Goal: Information Seeking & Learning: Check status

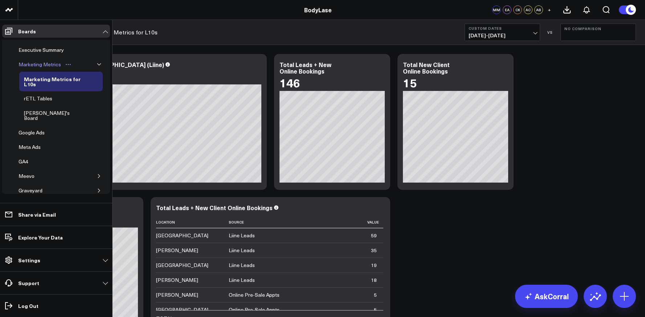
click at [49, 62] on div "Marketing Metrics" at bounding box center [40, 64] width 46 height 9
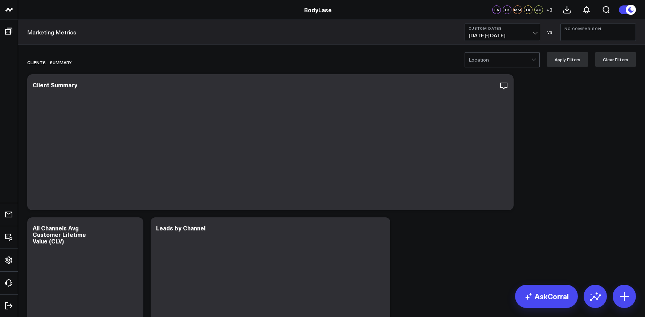
click at [530, 31] on button "Custom Dates [DATE] - [DATE]" at bounding box center [501, 32] width 75 height 17
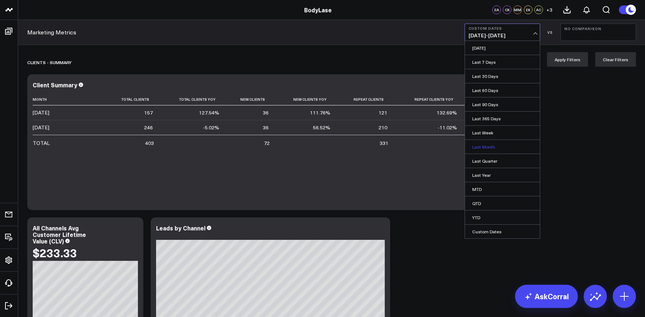
click at [493, 144] on link "Last Month" at bounding box center [502, 147] width 75 height 14
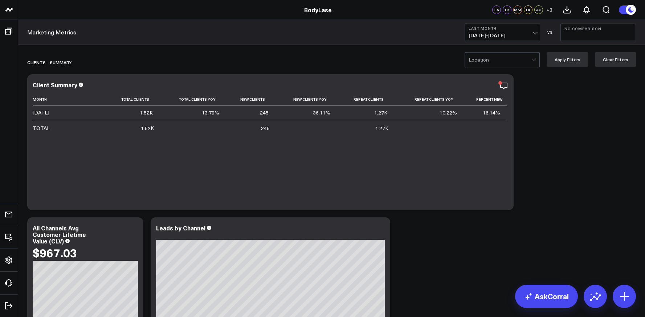
click at [535, 62] on div at bounding box center [534, 60] width 6 height 15
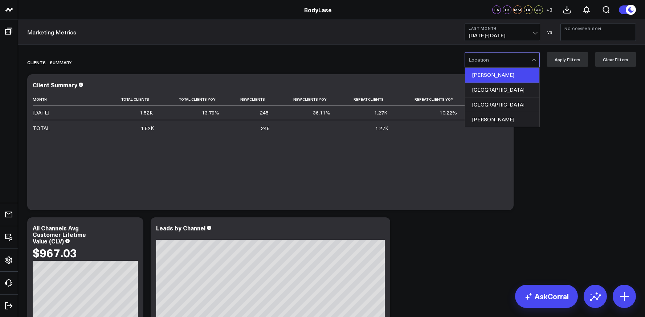
click at [517, 77] on div "[PERSON_NAME]" at bounding box center [502, 75] width 74 height 15
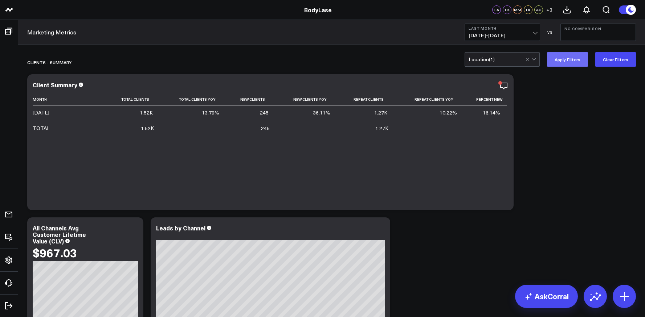
click at [574, 61] on button "Apply Filters" at bounding box center [567, 59] width 41 height 15
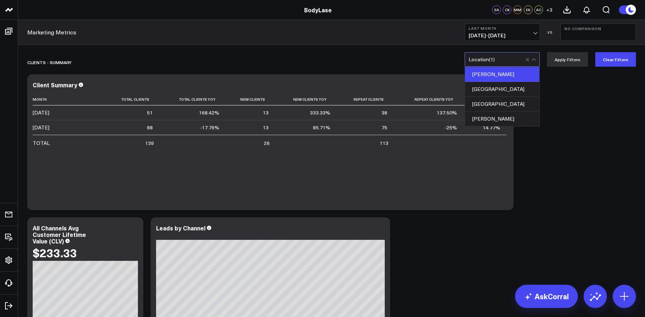
click at [537, 58] on div at bounding box center [531, 60] width 12 height 14
click at [494, 93] on div "[GEOGRAPHIC_DATA]" at bounding box center [502, 89] width 74 height 15
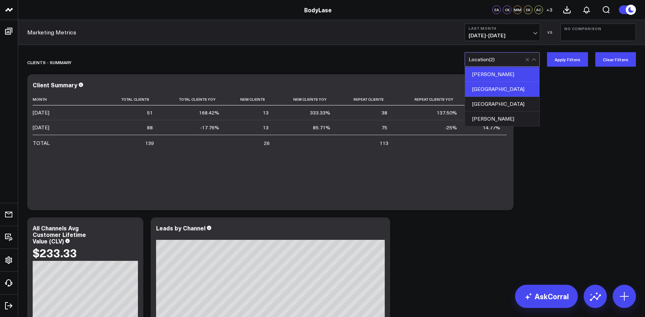
click at [493, 79] on div "[PERSON_NAME]" at bounding box center [502, 74] width 74 height 15
click at [492, 74] on div "[PERSON_NAME]" at bounding box center [502, 74] width 74 height 15
click at [493, 75] on div "[PERSON_NAME]" at bounding box center [502, 74] width 74 height 15
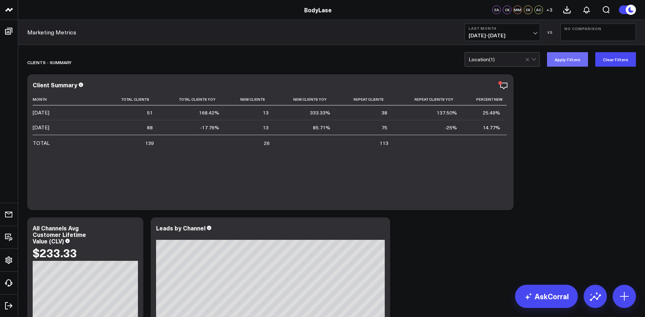
click at [563, 63] on button "Apply Filters" at bounding box center [567, 59] width 41 height 15
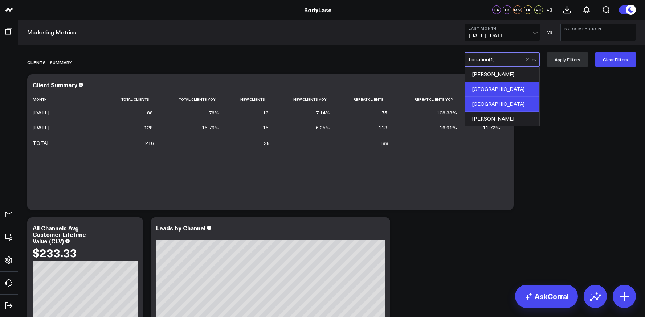
click at [497, 101] on div "[GEOGRAPHIC_DATA]" at bounding box center [502, 104] width 74 height 15
click at [495, 91] on div "[GEOGRAPHIC_DATA]" at bounding box center [502, 89] width 74 height 15
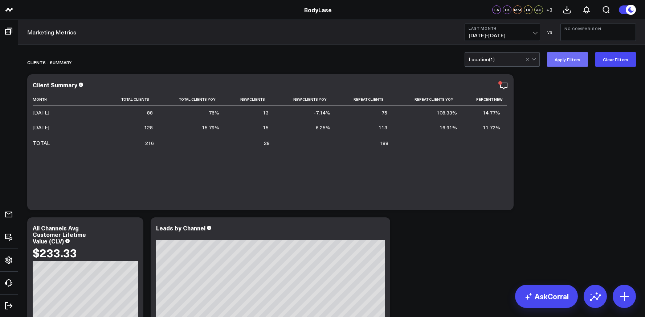
click at [571, 64] on button "Apply Filters" at bounding box center [567, 59] width 41 height 15
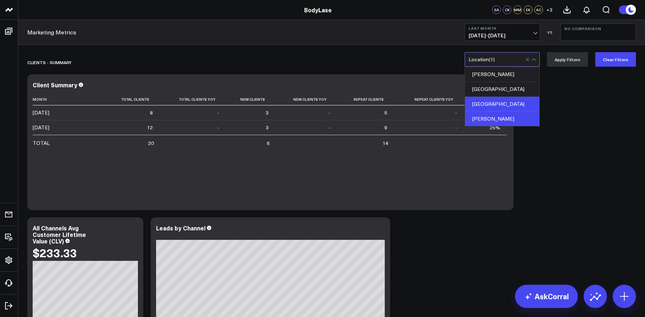
click at [494, 114] on div "[PERSON_NAME]" at bounding box center [502, 119] width 74 height 15
click at [497, 100] on div "[GEOGRAPHIC_DATA]" at bounding box center [502, 104] width 74 height 15
click at [575, 61] on button "Apply Filters" at bounding box center [567, 59] width 41 height 15
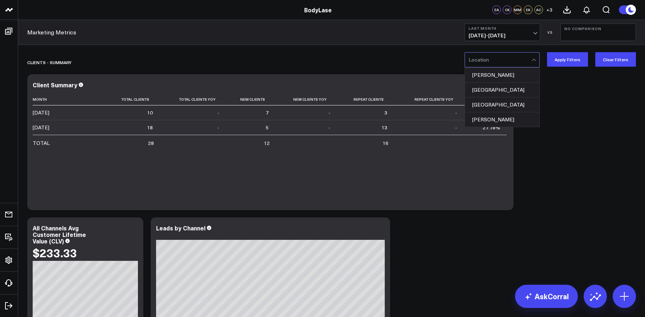
click at [535, 59] on div at bounding box center [534, 60] width 6 height 15
click at [500, 91] on div "[GEOGRAPHIC_DATA]" at bounding box center [502, 90] width 74 height 15
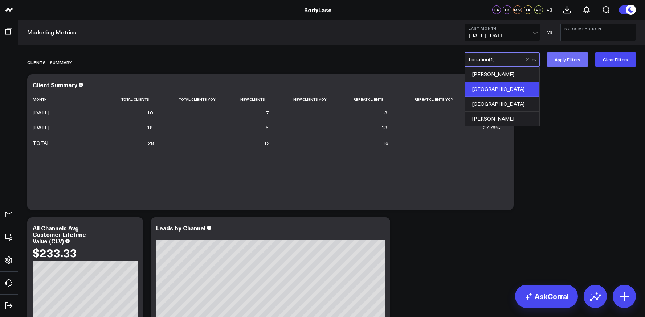
click at [571, 60] on button "Apply Filters" at bounding box center [567, 59] width 41 height 15
